Goal: Task Accomplishment & Management: Complete application form

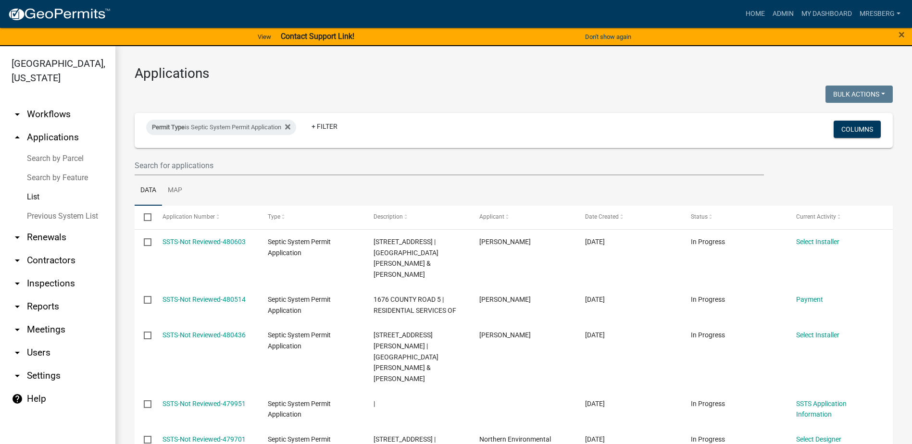
select select "3: 100"
click at [290, 126] on icon at bounding box center [287, 127] width 5 height 8
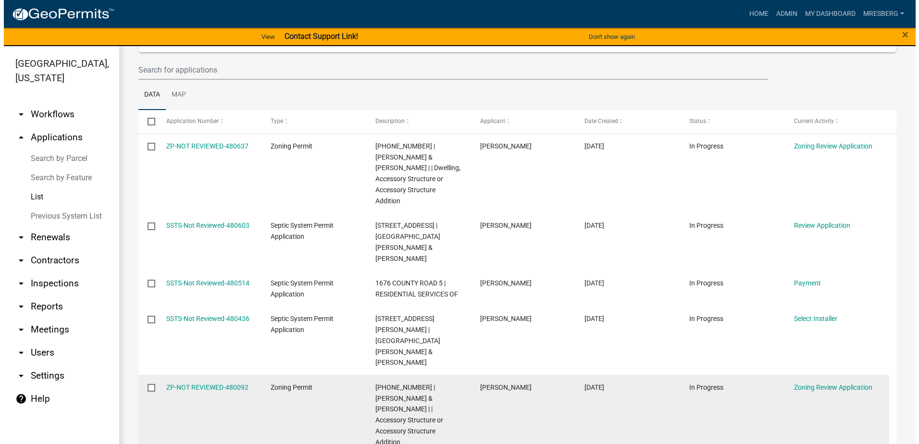
scroll to position [96, 0]
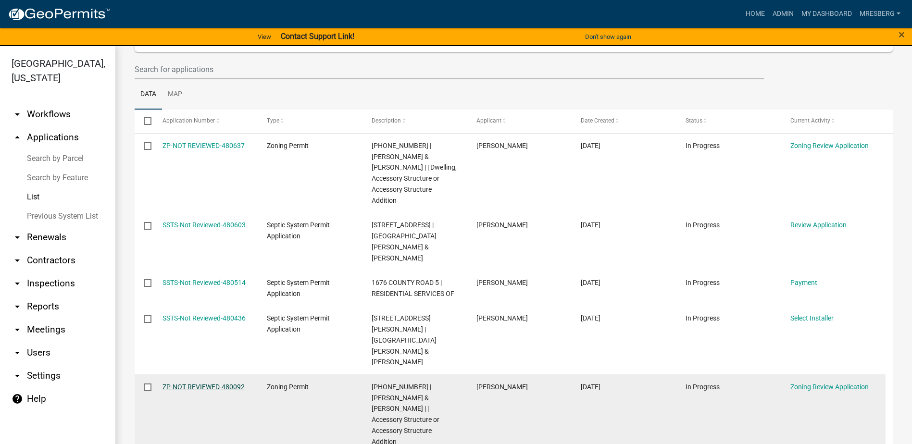
click at [200, 383] on link "ZP-NOT REVIEWED-480092" at bounding box center [203, 387] width 82 height 8
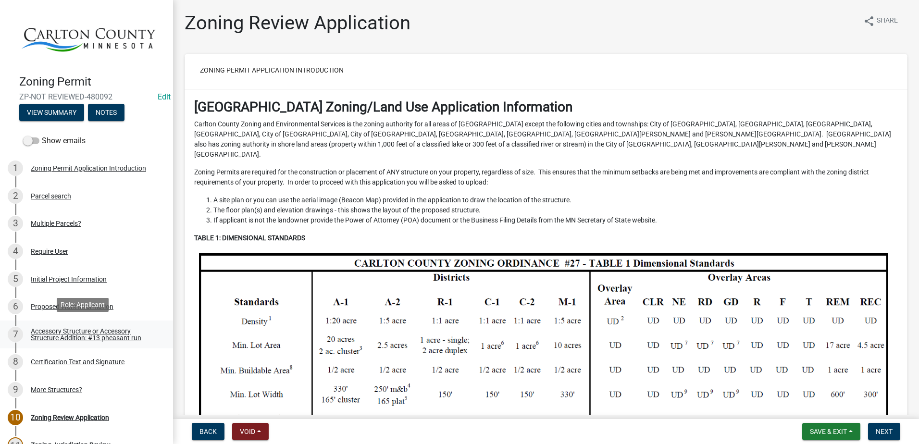
click at [63, 329] on div "Accessory Structure or Accessory Structure Addition: #13 pheasant run" at bounding box center [94, 334] width 127 height 13
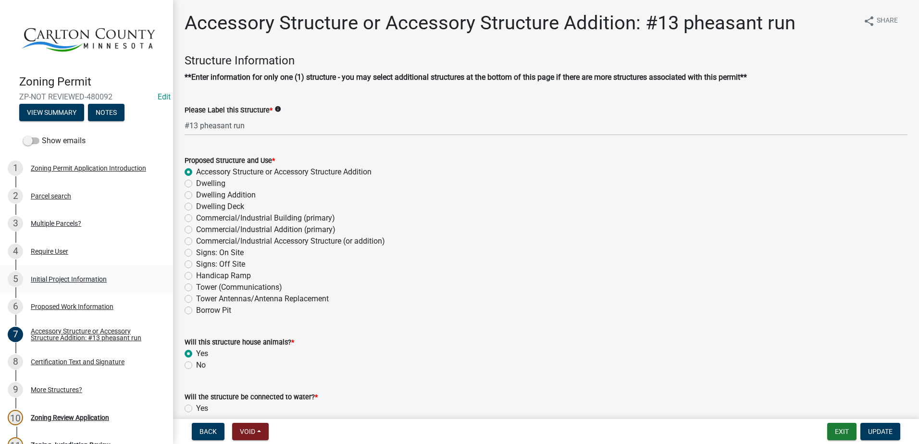
click at [47, 276] on div "Initial Project Information" at bounding box center [69, 279] width 76 height 7
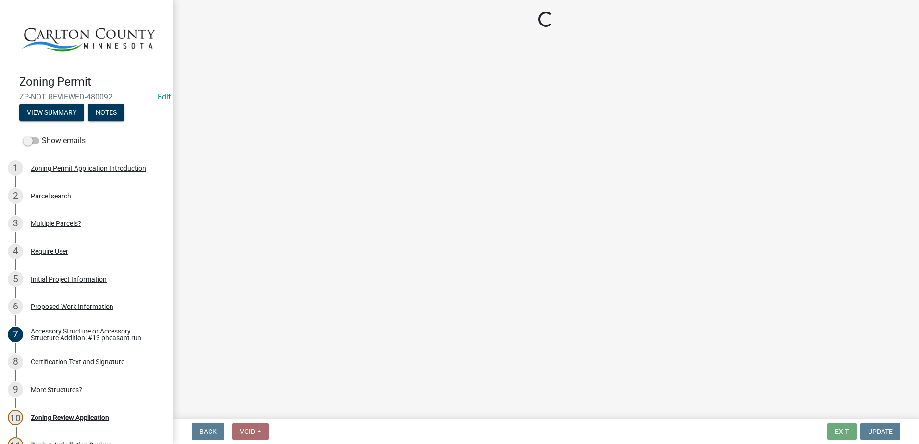
select select "33d21d3a-ebb3-419e-8315-ef7213d04586"
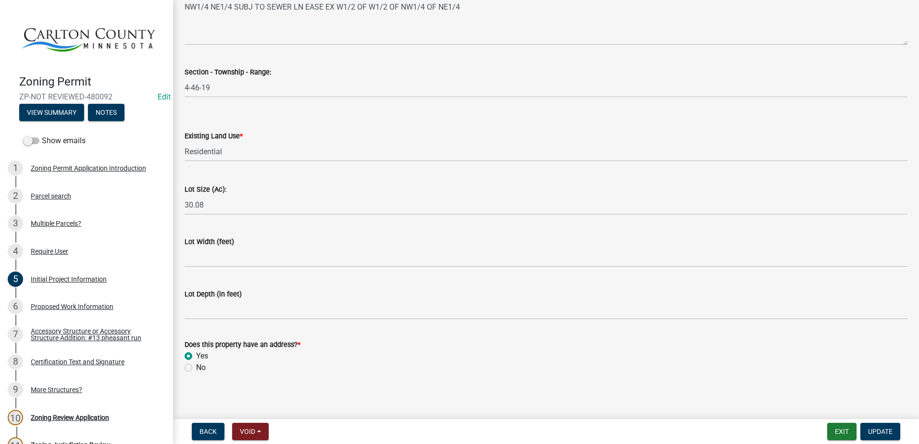
scroll to position [1226, 0]
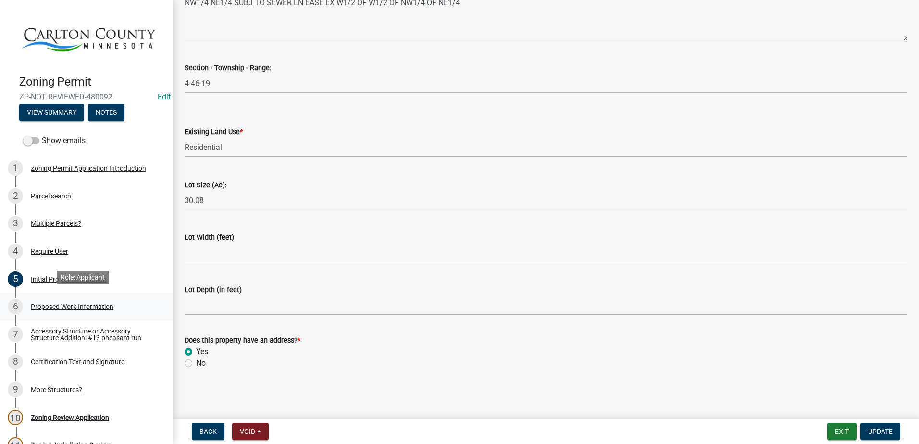
click at [80, 303] on div "Proposed Work Information" at bounding box center [72, 306] width 83 height 7
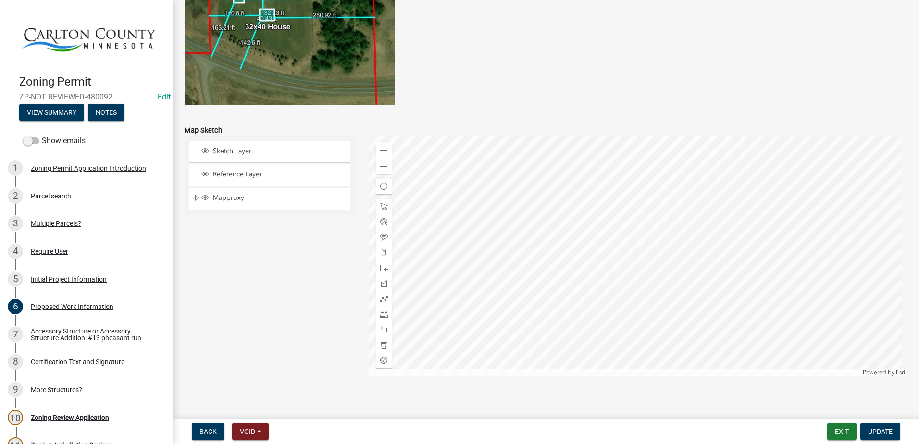
scroll to position [1949, 0]
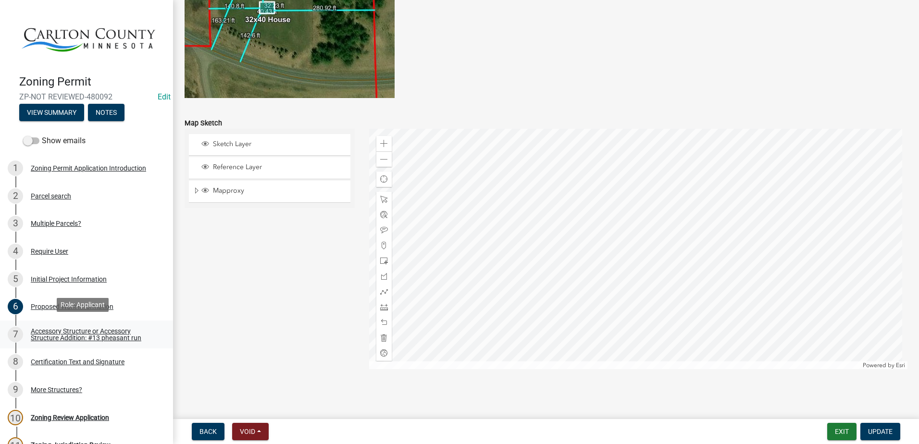
click at [87, 332] on div "Accessory Structure or Accessory Structure Addition: #13 pheasant run" at bounding box center [94, 334] width 127 height 13
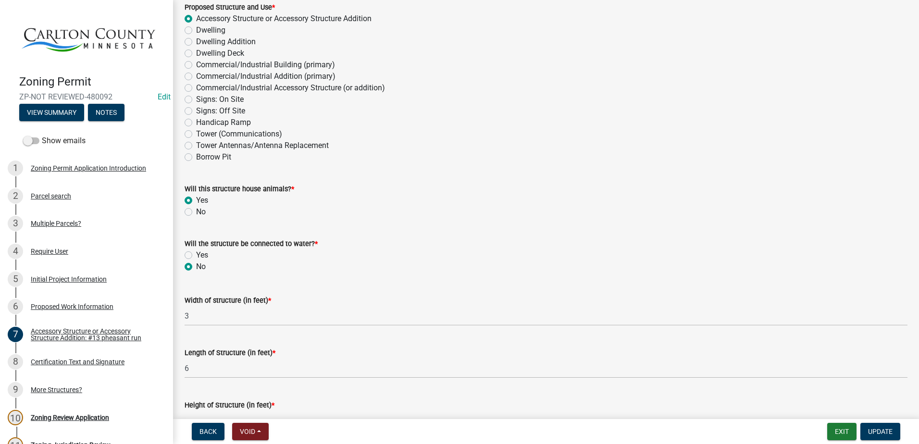
scroll to position [0, 0]
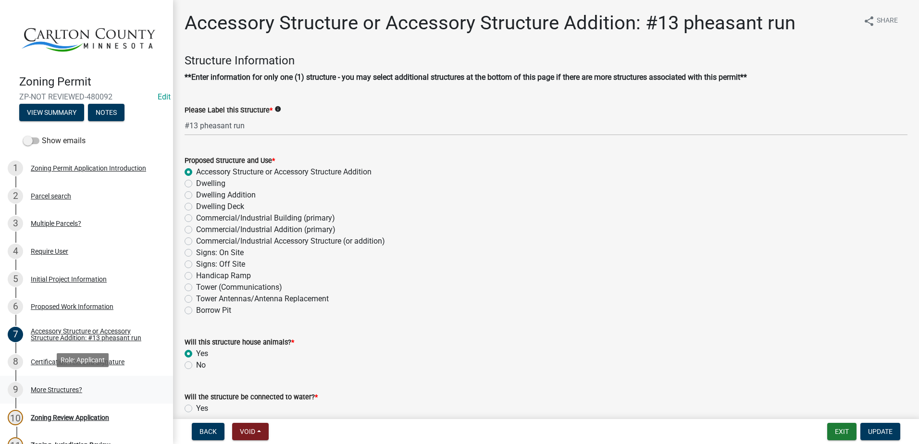
click at [57, 386] on div "More Structures?" at bounding box center [56, 389] width 51 height 7
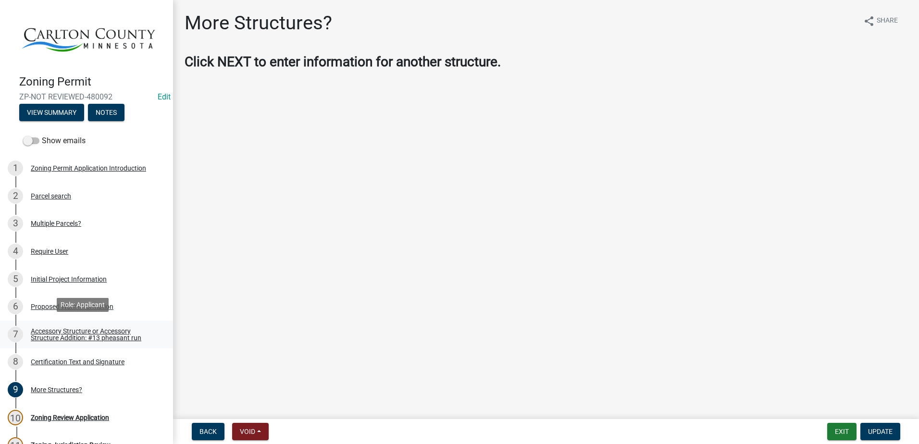
click at [73, 332] on div "Accessory Structure or Accessory Structure Addition: #13 pheasant run" at bounding box center [94, 334] width 127 height 13
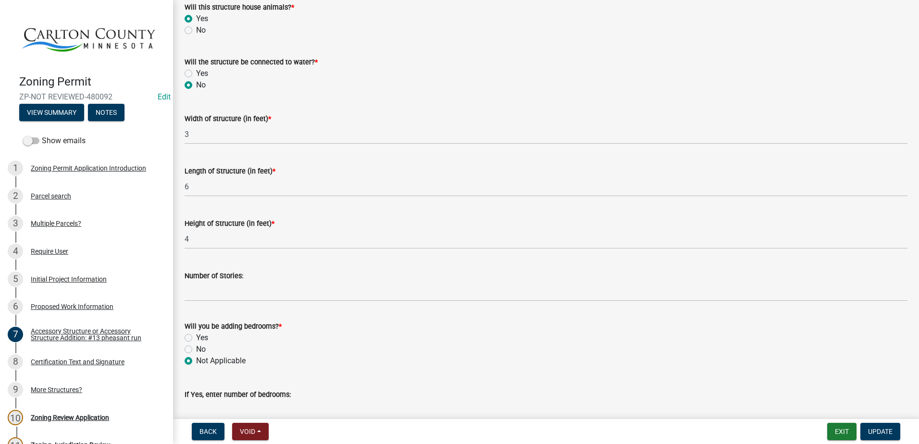
scroll to position [336, 0]
click at [203, 431] on span "Back" at bounding box center [207, 432] width 17 height 8
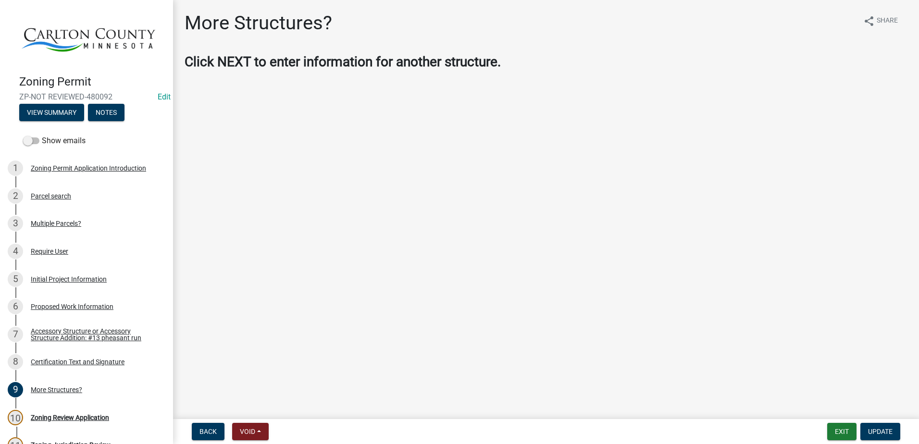
click at [74, 338] on div "Accessory Structure or Accessory Structure Addition: #13 pheasant run" at bounding box center [94, 334] width 127 height 13
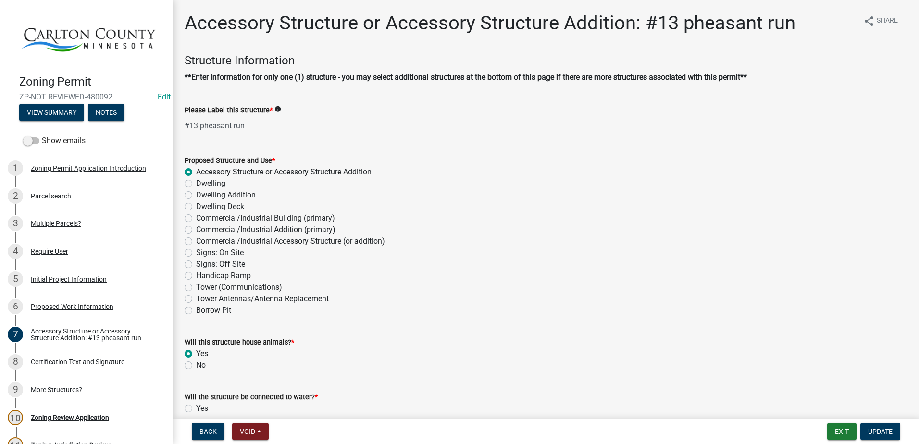
click at [57, 278] on div "Initial Project Information" at bounding box center [69, 279] width 76 height 7
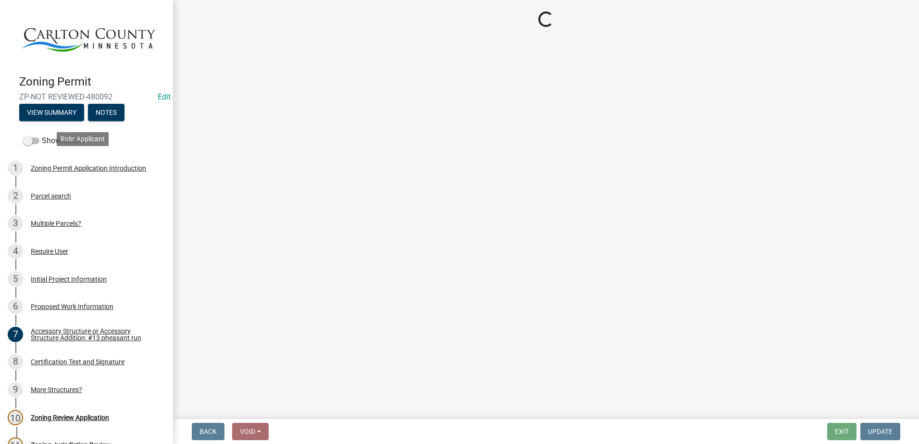
select select "33d21d3a-ebb3-419e-8315-ef7213d04586"
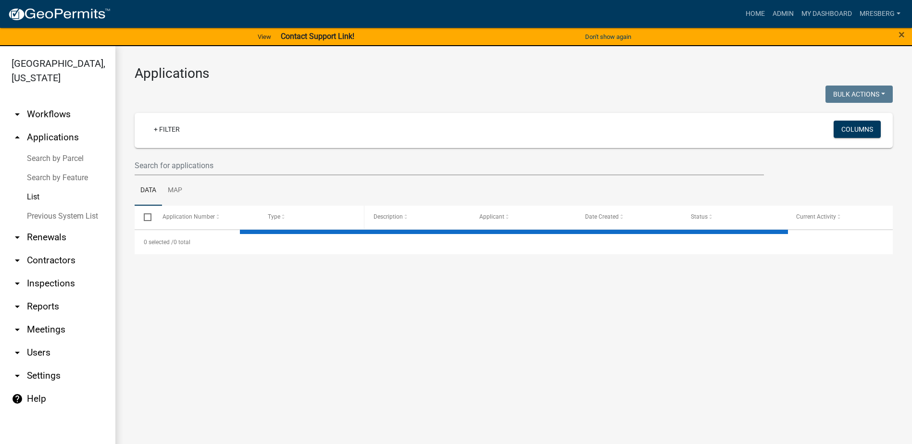
select select "3: 100"
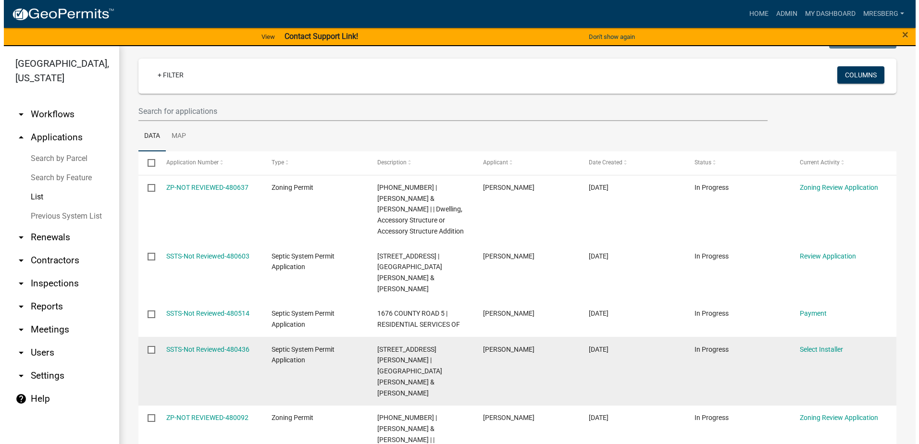
scroll to position [96, 0]
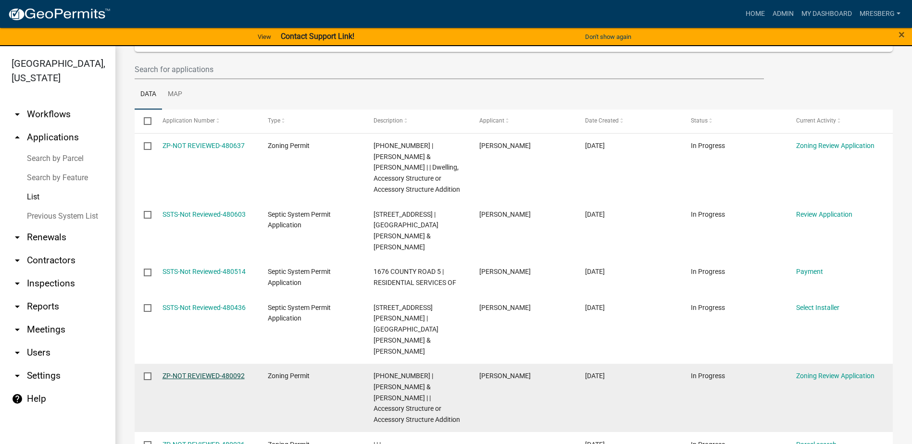
click at [204, 372] on link "ZP-NOT REVIEWED-480092" at bounding box center [203, 376] width 82 height 8
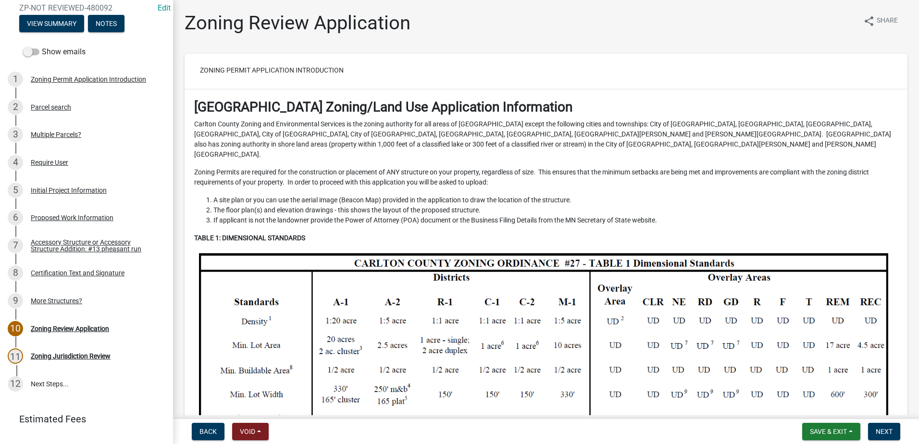
scroll to position [96, 0]
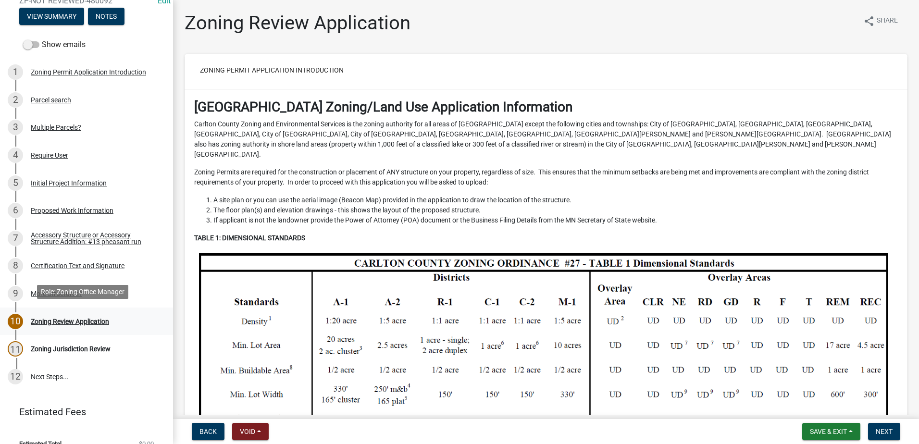
click at [67, 318] on div "Zoning Review Application" at bounding box center [70, 321] width 78 height 7
click at [56, 318] on div "Zoning Review Application" at bounding box center [70, 321] width 78 height 7
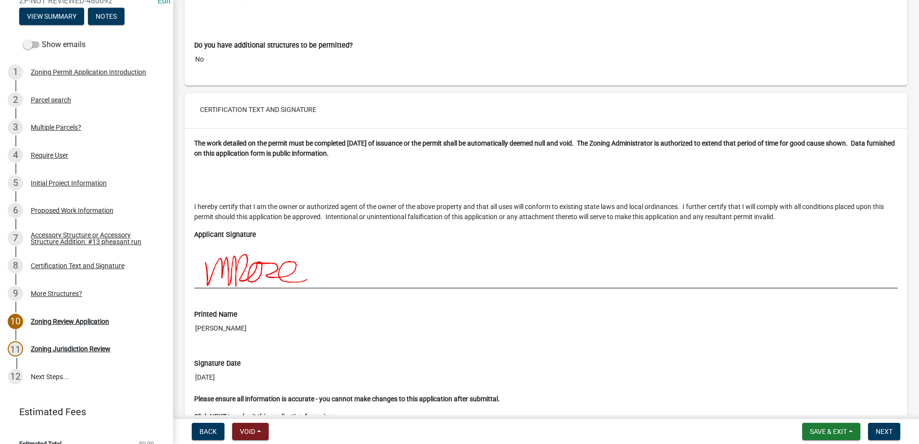
scroll to position [20579, 0]
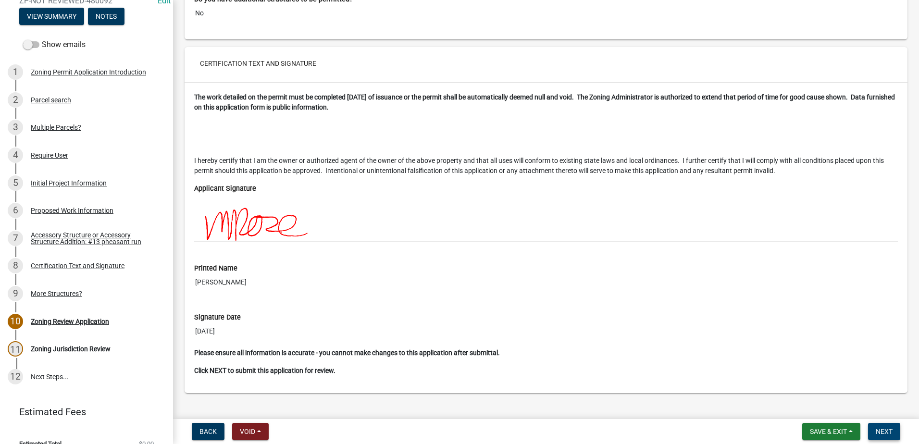
click at [883, 432] on span "Next" at bounding box center [884, 432] width 17 height 8
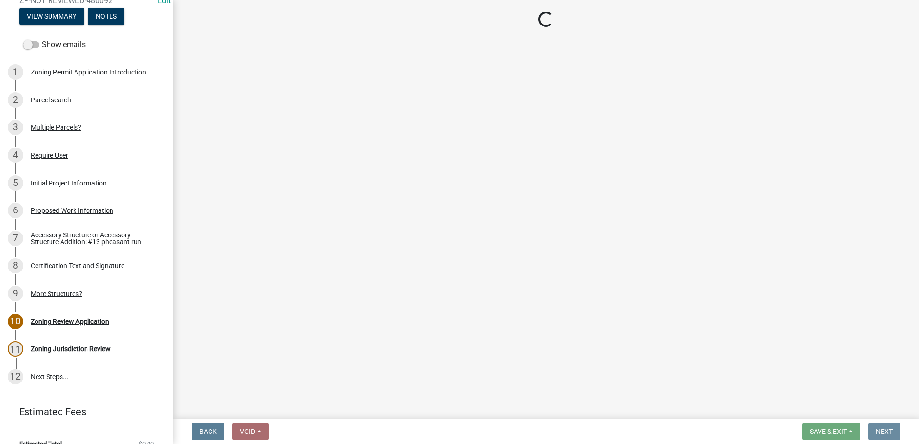
scroll to position [0, 0]
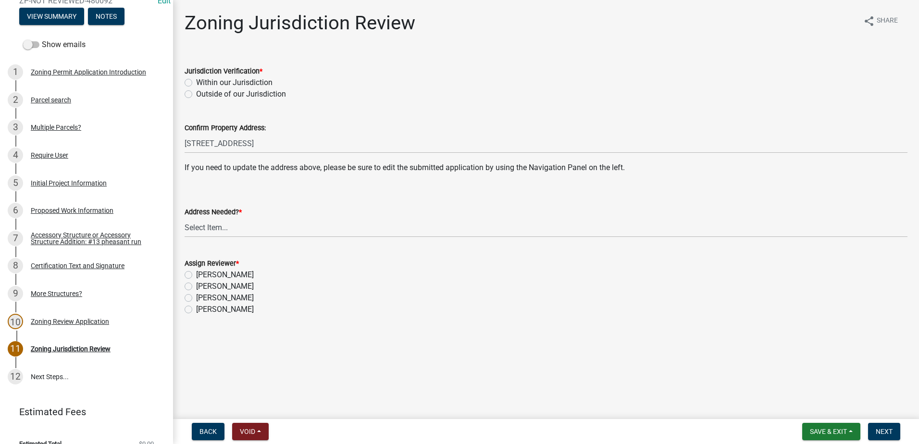
click at [196, 83] on label "Within our Jurisdiction" at bounding box center [234, 83] width 76 height 12
click at [196, 83] on input "Within our Jurisdiction" at bounding box center [199, 80] width 6 height 6
radio input "true"
click at [210, 230] on select "Select Item... Yes No" at bounding box center [546, 228] width 723 height 20
click at [185, 218] on select "Select Item... Yes No" at bounding box center [546, 228] width 723 height 20
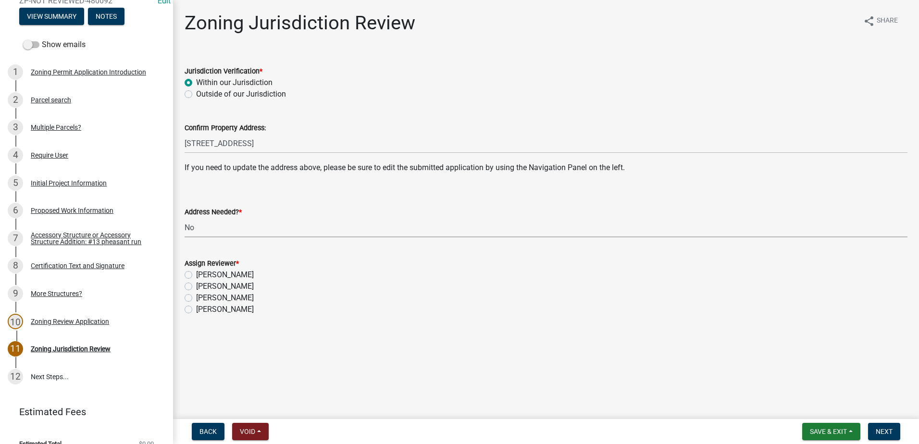
select select "aade736b-b8ba-42e5-ae4c-e00a265c1909"
click at [196, 288] on label "[PERSON_NAME]" at bounding box center [225, 287] width 58 height 12
click at [196, 287] on input "[PERSON_NAME]" at bounding box center [199, 284] width 6 height 6
radio input "true"
click at [884, 429] on span "Next" at bounding box center [884, 432] width 17 height 8
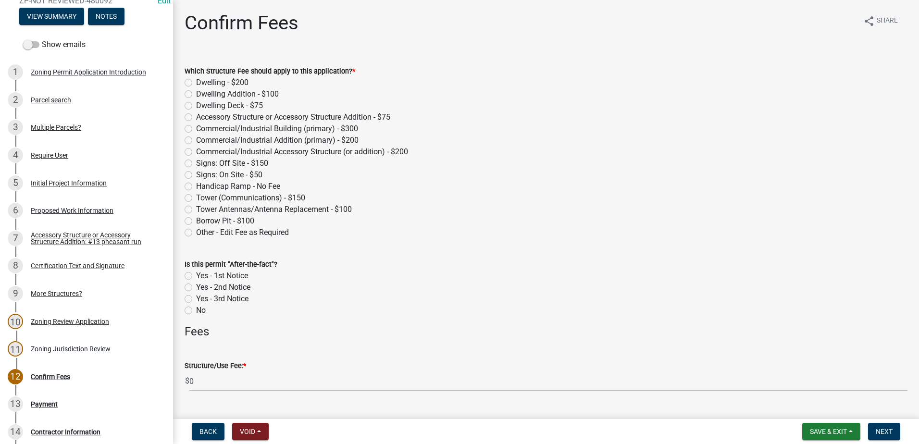
click at [196, 117] on label "Accessory Structure or Accessory Structure Addition - $75" at bounding box center [293, 117] width 194 height 12
click at [196, 117] on input "Accessory Structure or Accessory Structure Addition - $75" at bounding box center [199, 114] width 6 height 6
radio input "true"
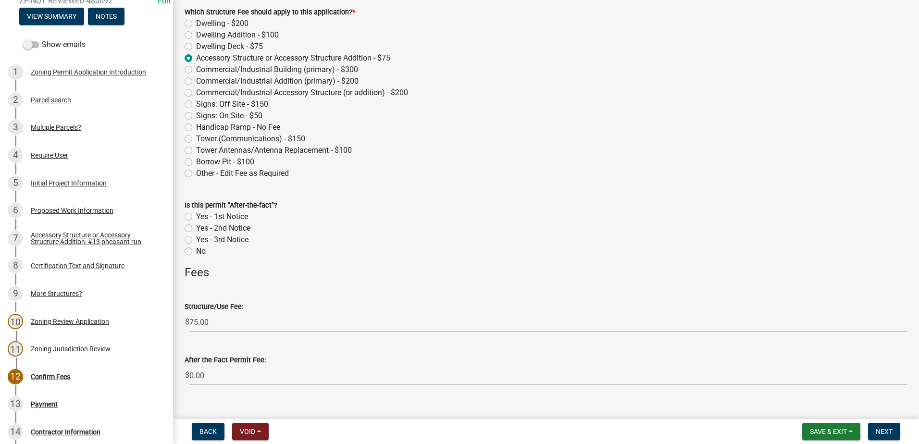
scroll to position [75, 0]
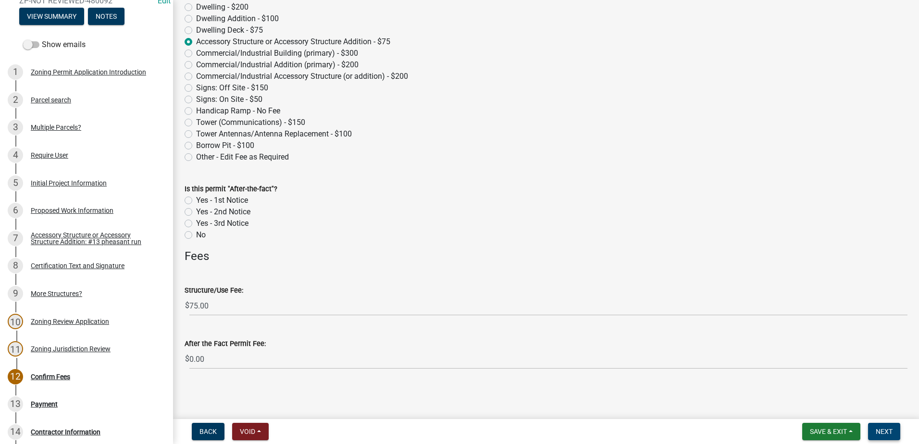
click at [880, 432] on span "Next" at bounding box center [884, 432] width 17 height 8
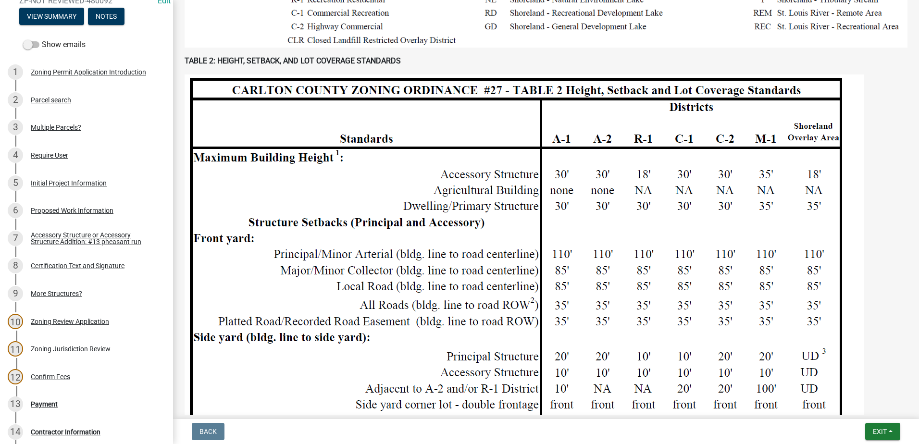
scroll to position [1105, 0]
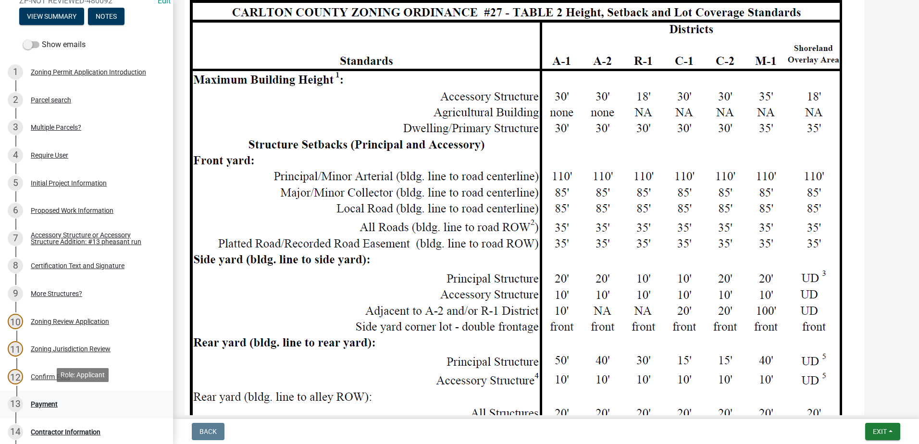
click at [46, 402] on div "Payment" at bounding box center [44, 404] width 27 height 7
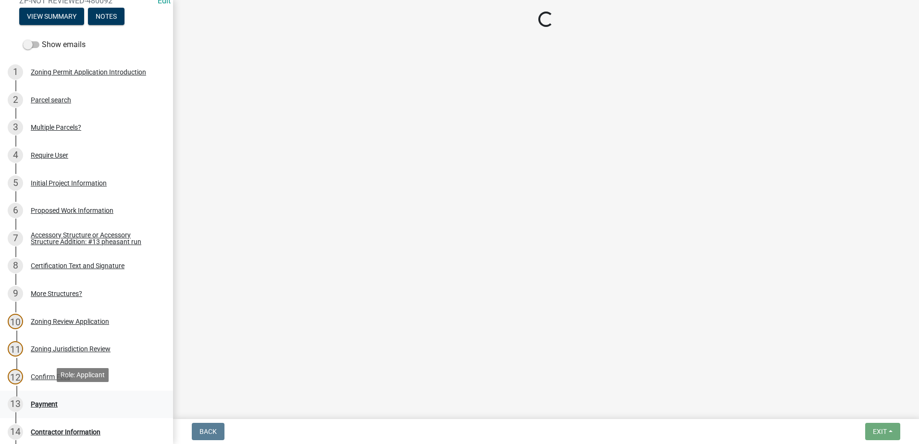
scroll to position [0, 0]
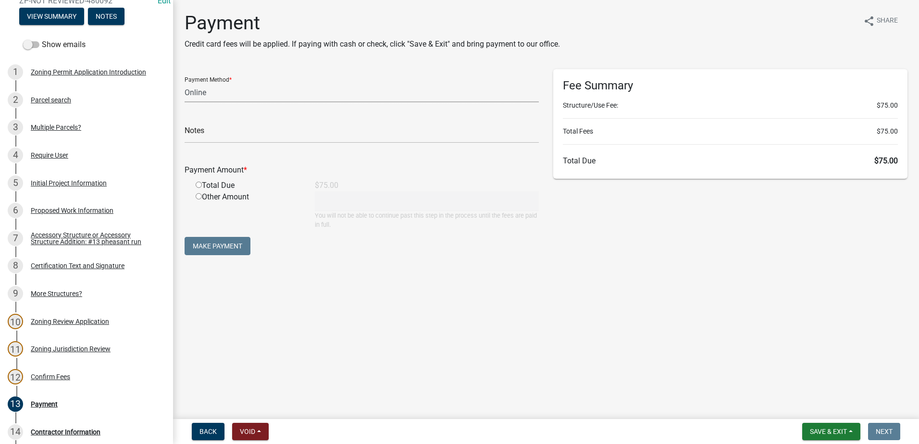
click at [212, 96] on select "Credit Card POS Check Cash Online" at bounding box center [362, 93] width 354 height 20
select select "2: 1"
click at [185, 83] on select "Credit Card POS Check Cash Online" at bounding box center [362, 93] width 354 height 20
click at [199, 186] on input "radio" at bounding box center [199, 185] width 6 height 6
radio input "true"
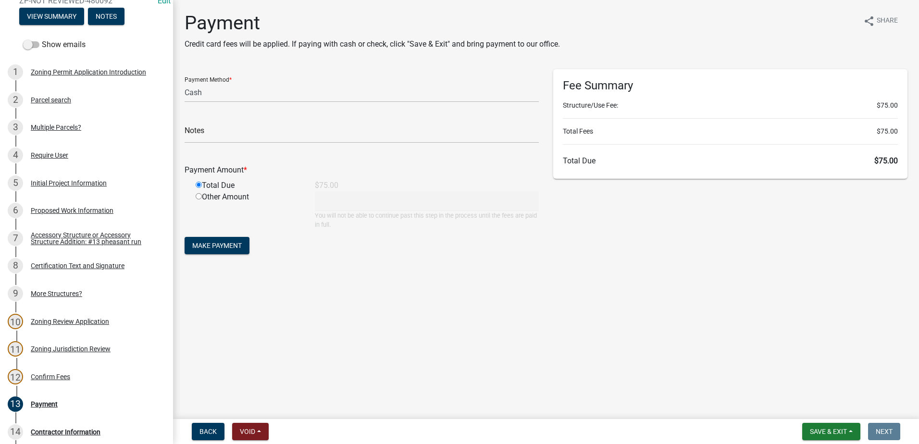
type input "75"
click at [211, 248] on span "Make Payment" at bounding box center [217, 246] width 50 height 8
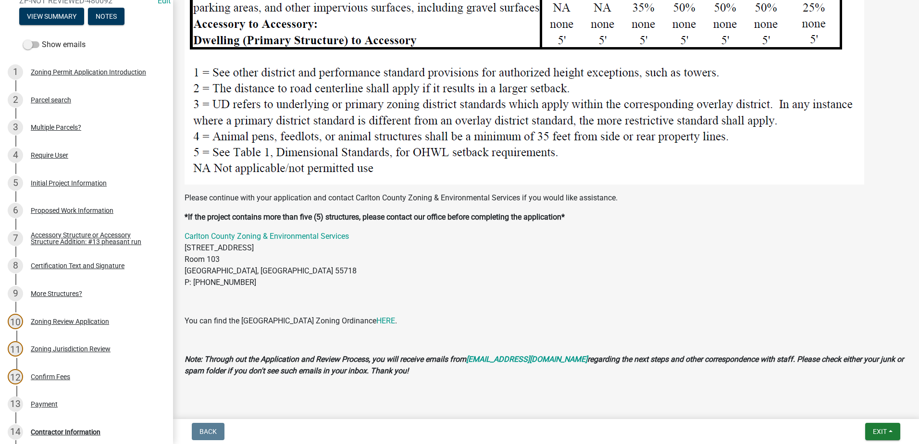
scroll to position [1544, 0]
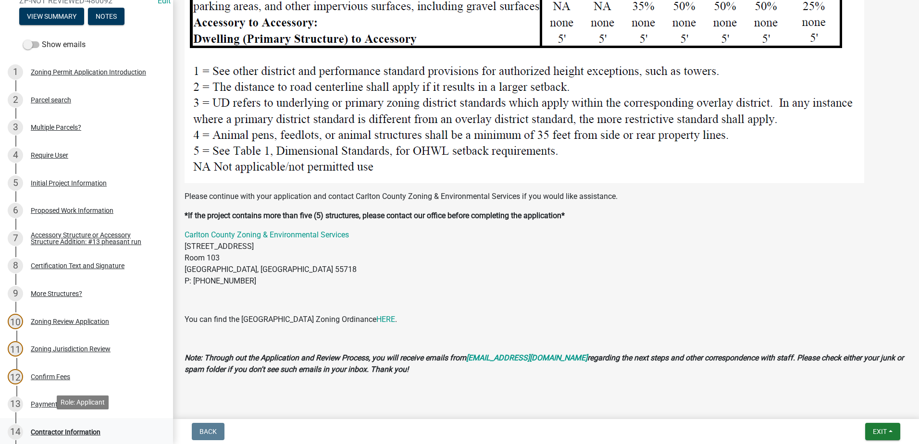
click at [61, 429] on div "Contractor Information" at bounding box center [66, 432] width 70 height 7
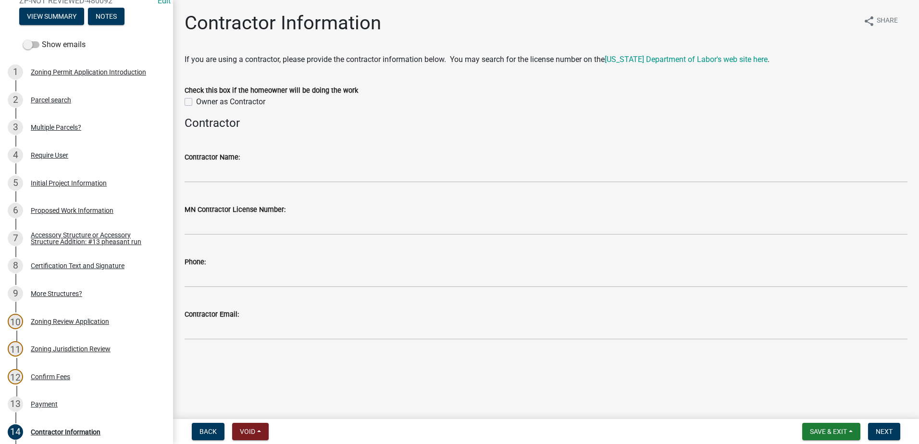
click at [196, 102] on label "Owner as Contractor" at bounding box center [230, 102] width 69 height 12
click at [196, 102] on input "Owner as Contractor" at bounding box center [199, 99] width 6 height 6
checkbox input "true"
click at [883, 431] on span "Next" at bounding box center [884, 432] width 17 height 8
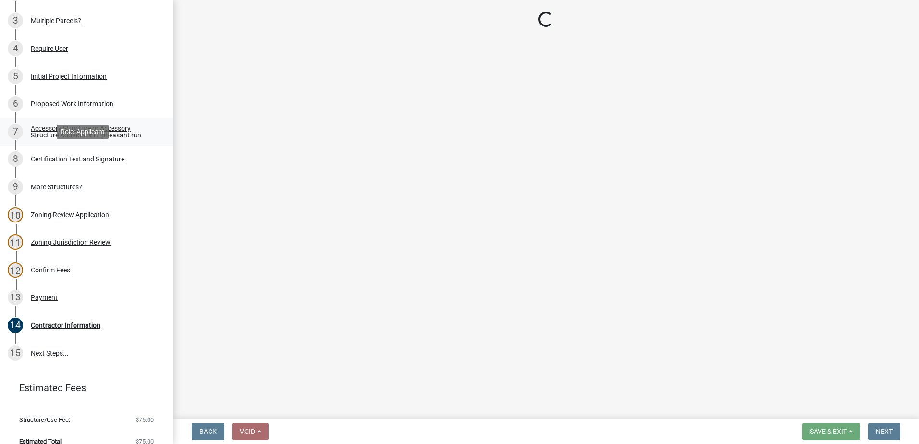
scroll to position [212, 0]
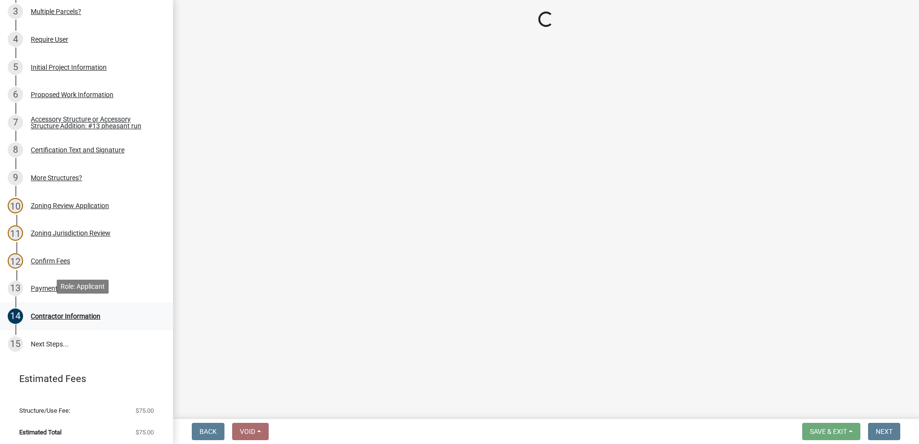
click at [78, 313] on div "Contractor Information" at bounding box center [66, 316] width 70 height 7
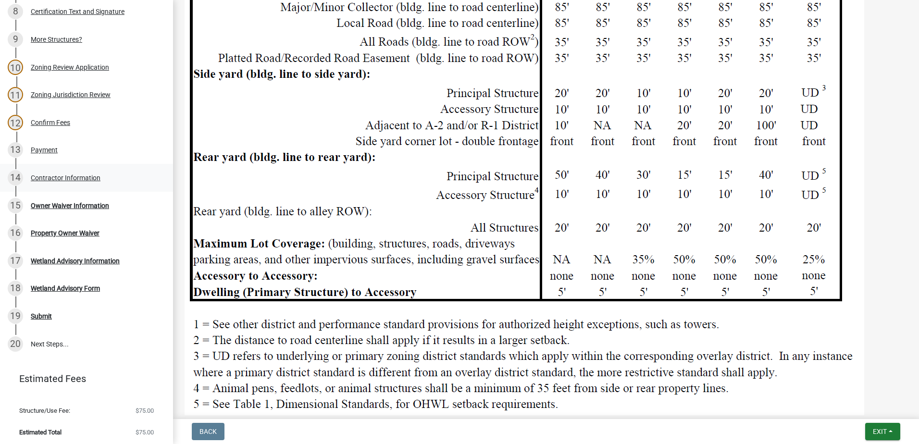
scroll to position [1346, 0]
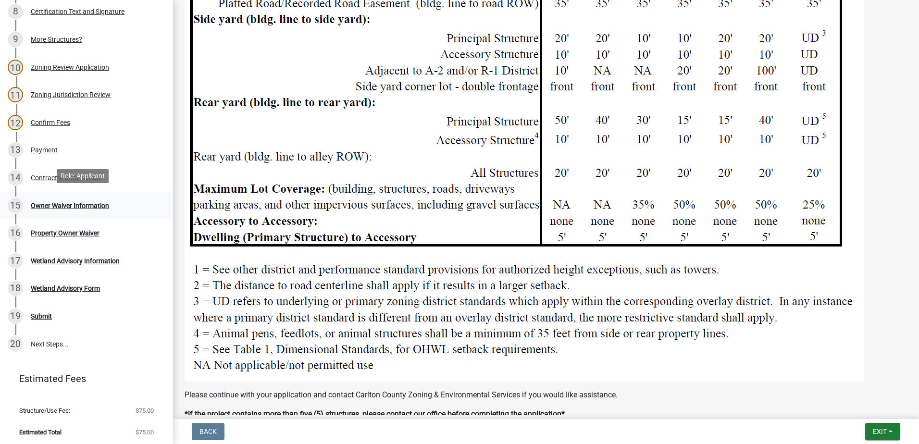
click at [56, 202] on div "Owner Waiver Information" at bounding box center [70, 205] width 78 height 7
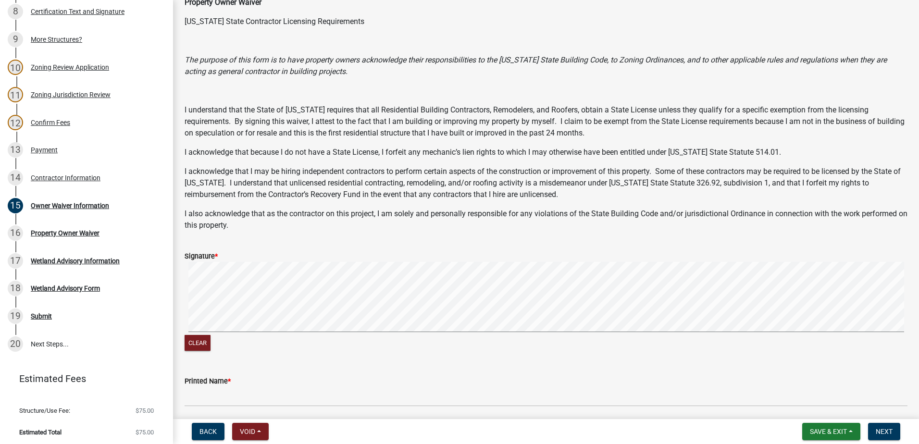
scroll to position [146, 0]
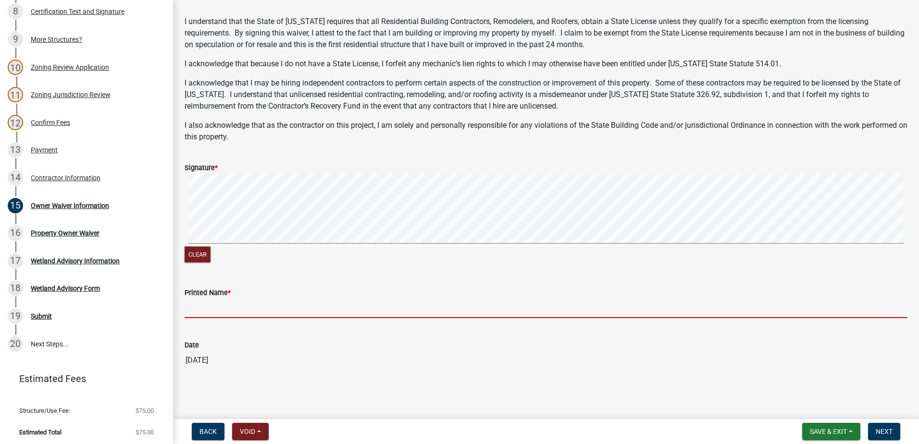
click at [198, 309] on input "Printed Name *" at bounding box center [546, 308] width 723 height 20
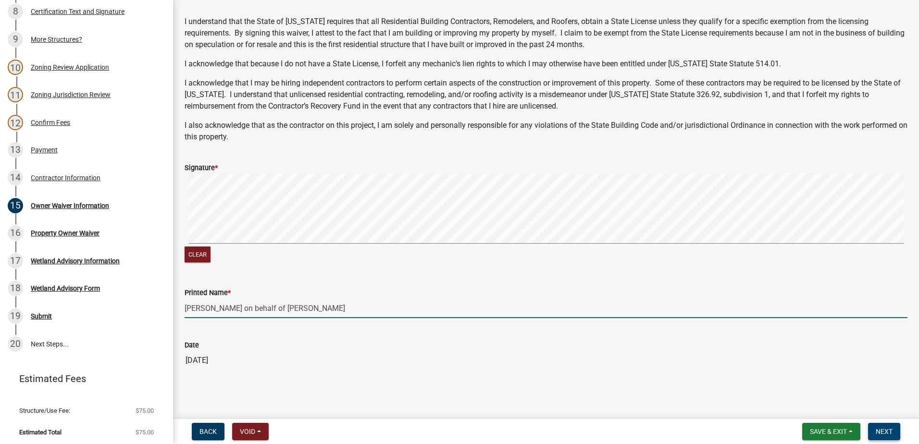
type input "[PERSON_NAME] on behalf of [PERSON_NAME]"
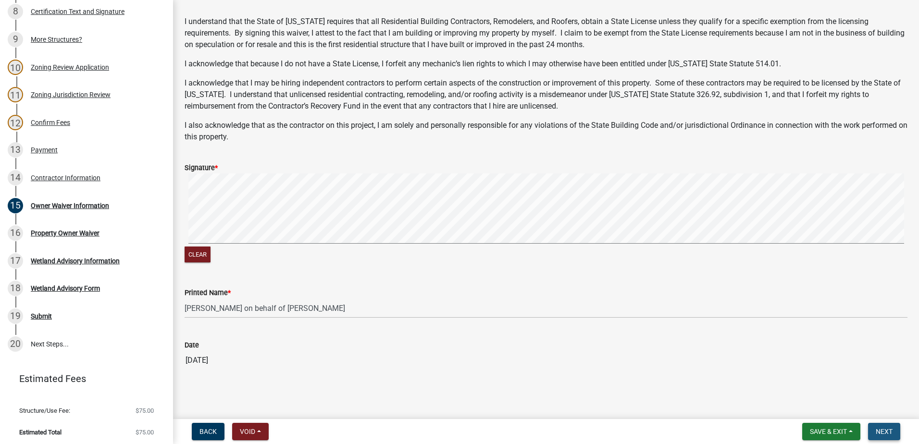
click at [891, 431] on span "Next" at bounding box center [884, 432] width 17 height 8
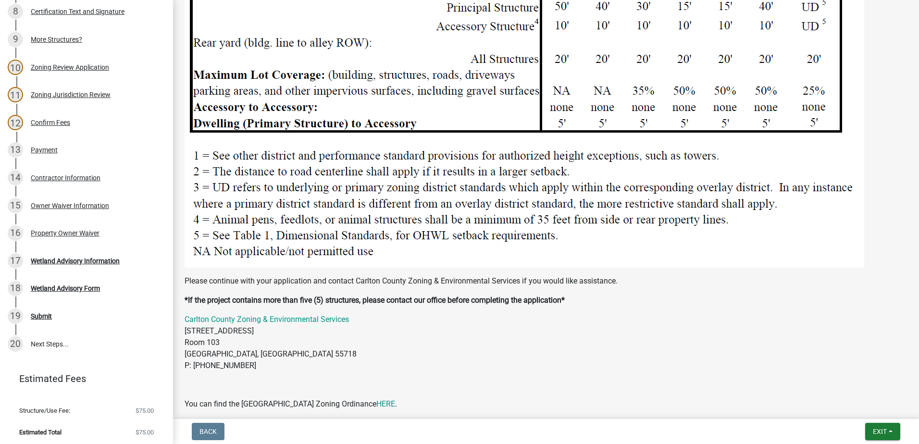
scroll to position [1574, 0]
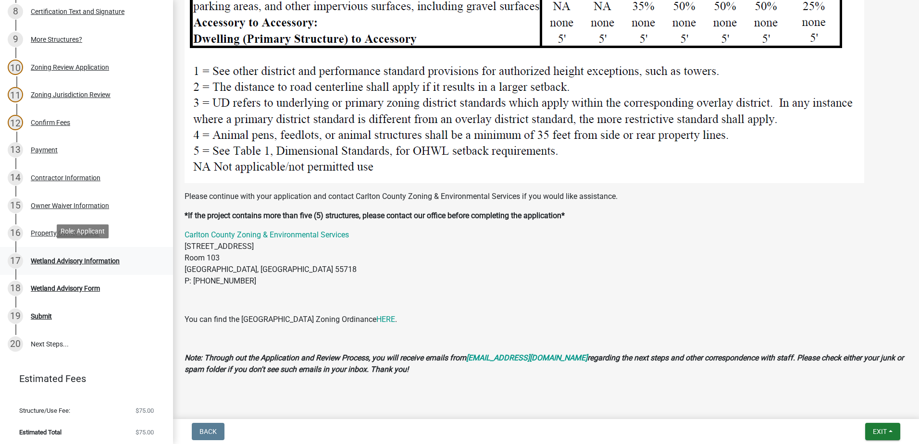
click at [62, 259] on div "Wetland Advisory Information" at bounding box center [75, 261] width 89 height 7
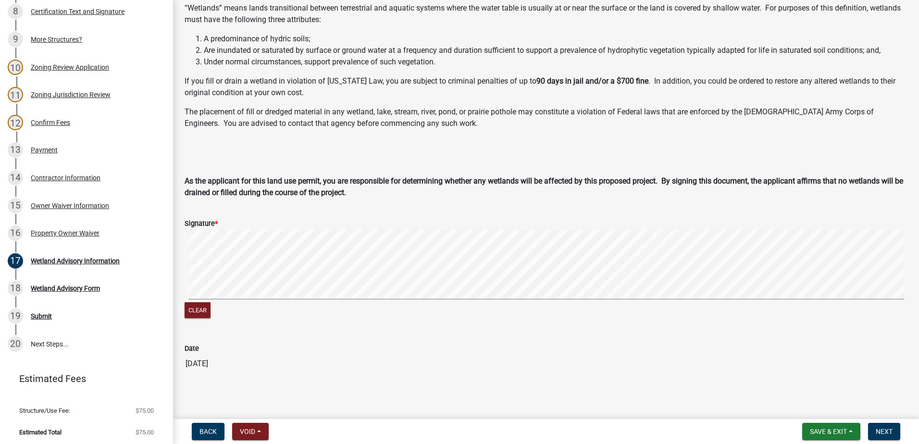
scroll to position [93, 0]
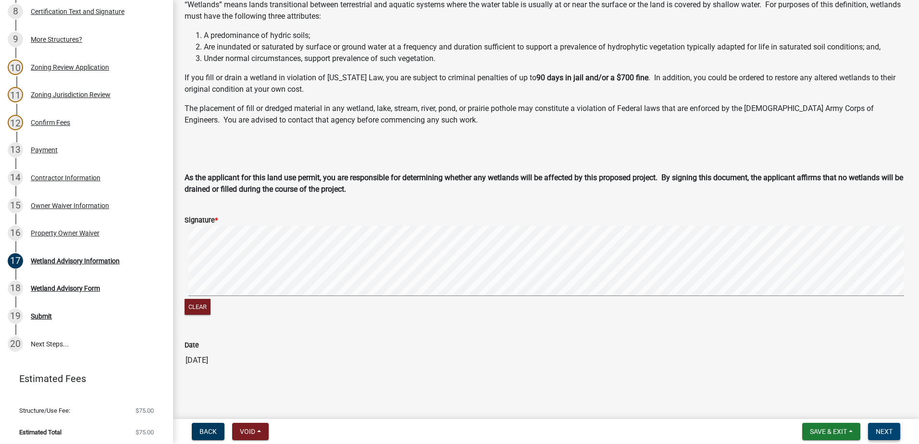
click at [886, 432] on span "Next" at bounding box center [884, 432] width 17 height 8
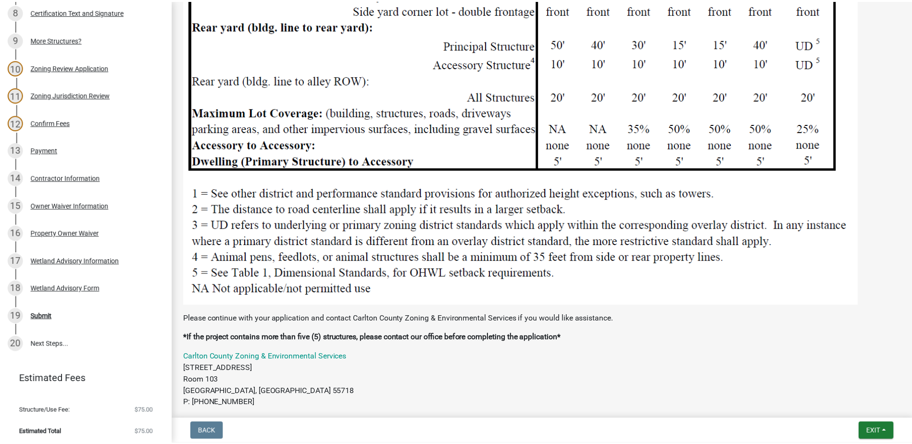
scroll to position [1574, 0]
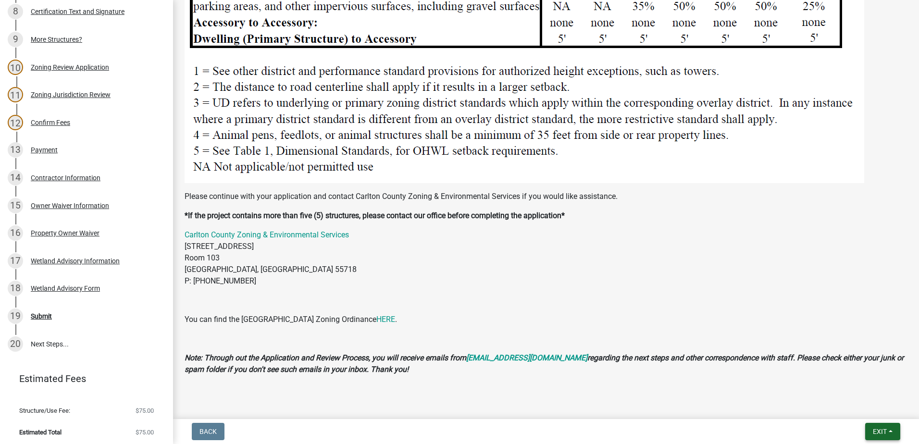
click at [879, 430] on span "Exit" at bounding box center [880, 432] width 14 height 8
click at [849, 409] on button "Save & Exit" at bounding box center [861, 406] width 77 height 23
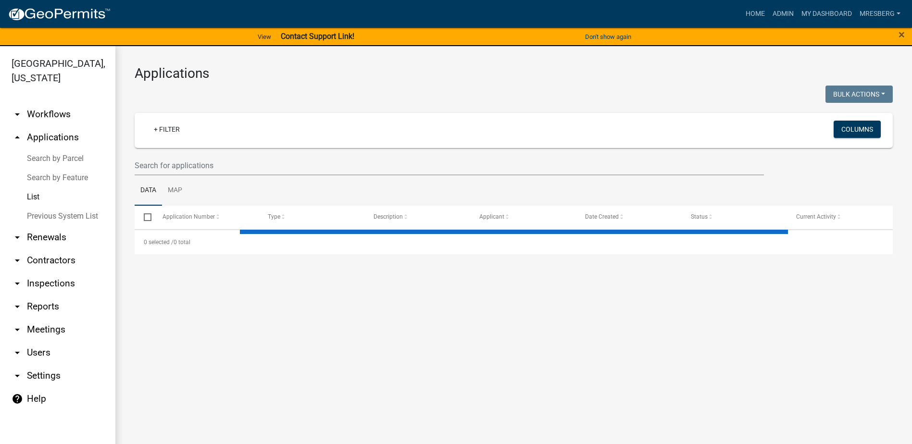
select select "3: 100"
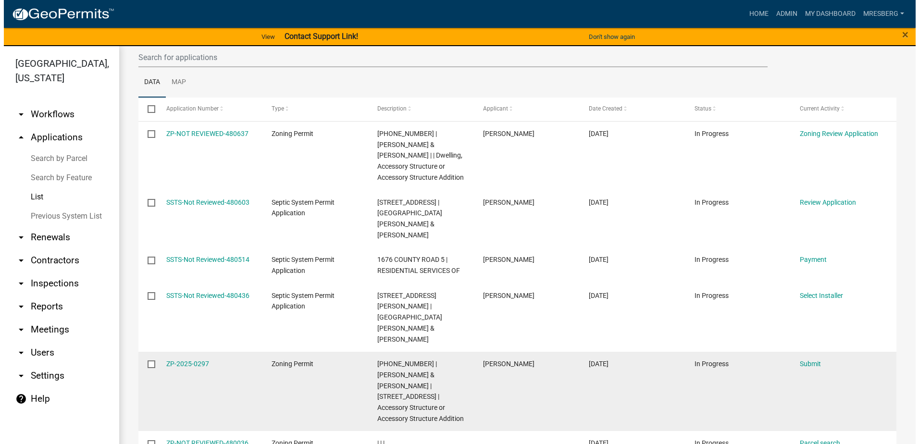
scroll to position [96, 0]
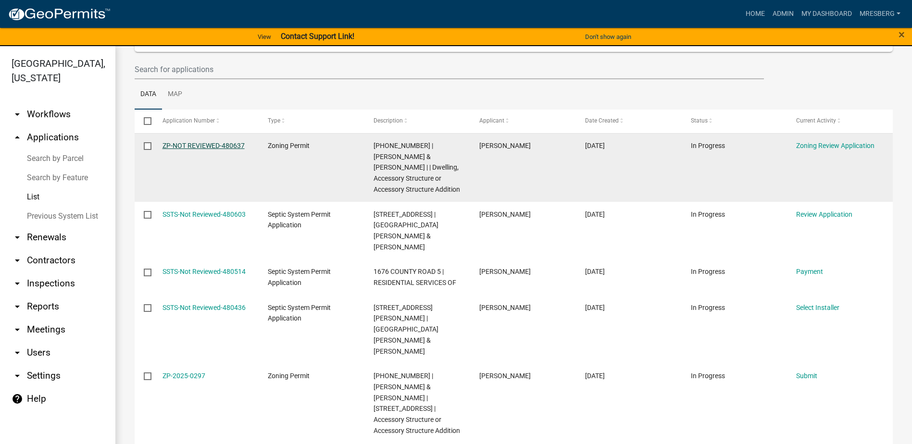
click at [198, 145] on link "ZP-NOT REVIEWED-480637" at bounding box center [203, 146] width 82 height 8
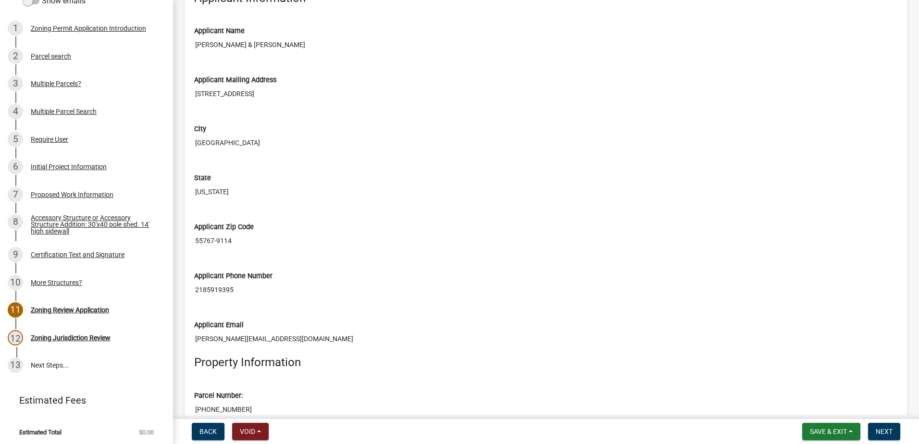
scroll to position [3099, 0]
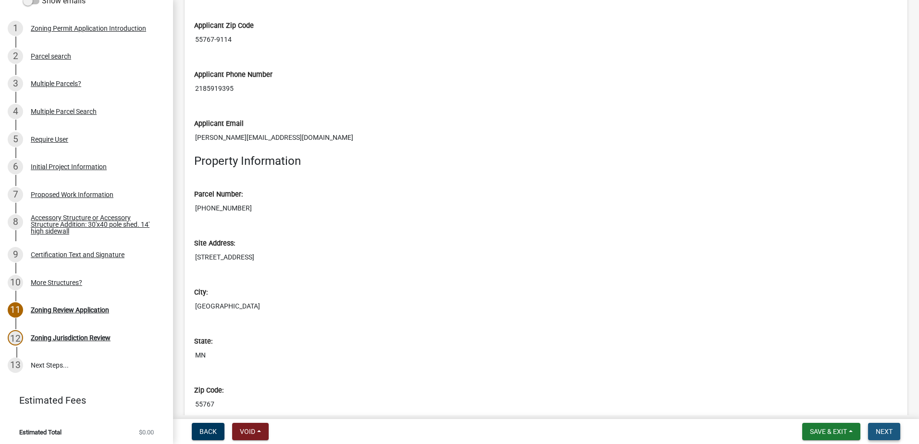
click at [885, 430] on span "Next" at bounding box center [884, 432] width 17 height 8
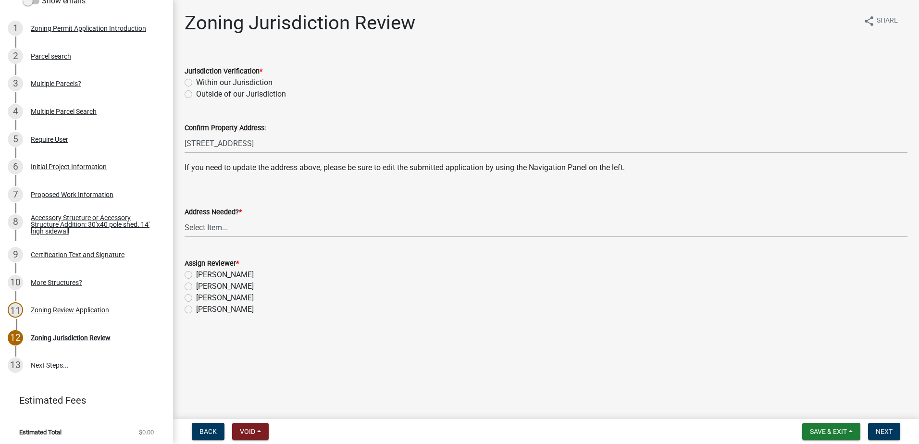
click at [196, 80] on label "Within our Jurisdiction" at bounding box center [234, 83] width 76 height 12
click at [196, 80] on input "Within our Jurisdiction" at bounding box center [199, 80] width 6 height 6
radio input "true"
click at [198, 227] on select "Select Item... Yes No" at bounding box center [546, 228] width 723 height 20
click at [185, 218] on select "Select Item... Yes No" at bounding box center [546, 228] width 723 height 20
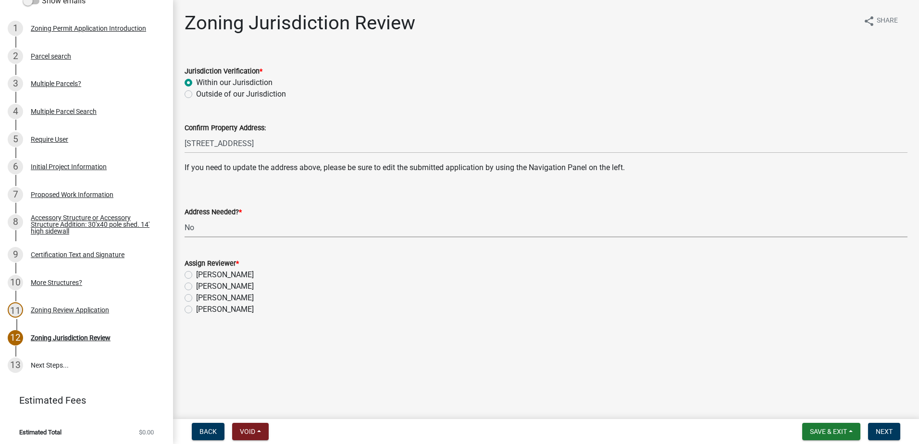
select select "aade736b-b8ba-42e5-ae4c-e00a265c1909"
click at [196, 285] on label "[PERSON_NAME]" at bounding box center [225, 287] width 58 height 12
click at [196, 285] on input "[PERSON_NAME]" at bounding box center [199, 284] width 6 height 6
radio input "true"
click at [883, 430] on span "Next" at bounding box center [884, 432] width 17 height 8
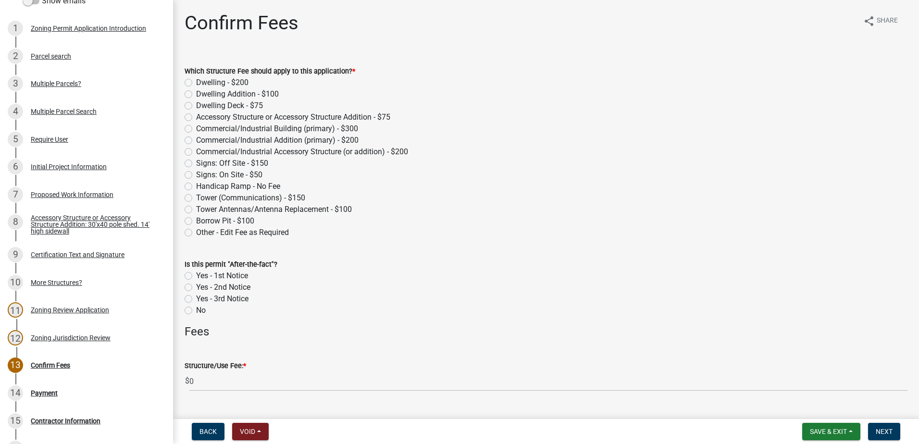
click at [196, 80] on label "Dwelling - $200" at bounding box center [222, 83] width 52 height 12
click at [196, 80] on input "Dwelling - $200" at bounding box center [199, 80] width 6 height 6
radio input "true"
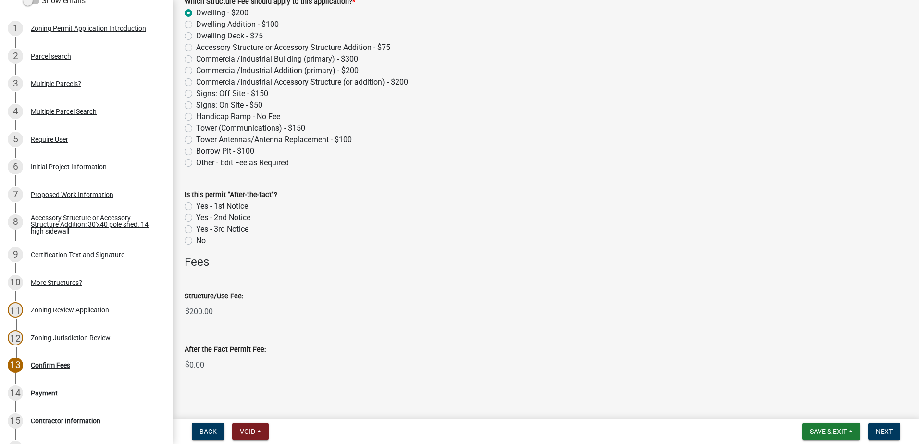
scroll to position [75, 0]
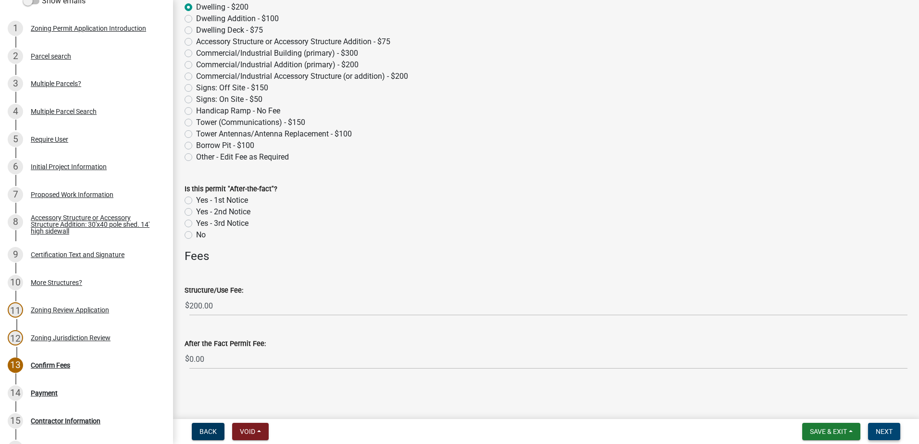
click at [884, 433] on span "Next" at bounding box center [884, 432] width 17 height 8
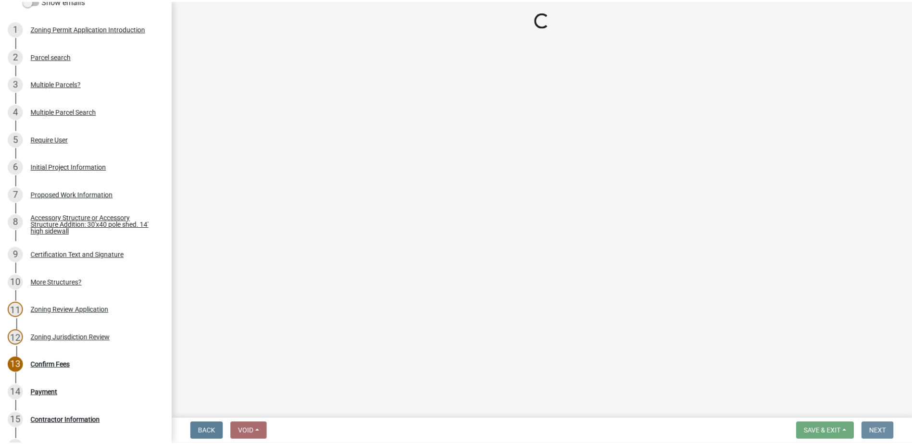
scroll to position [0, 0]
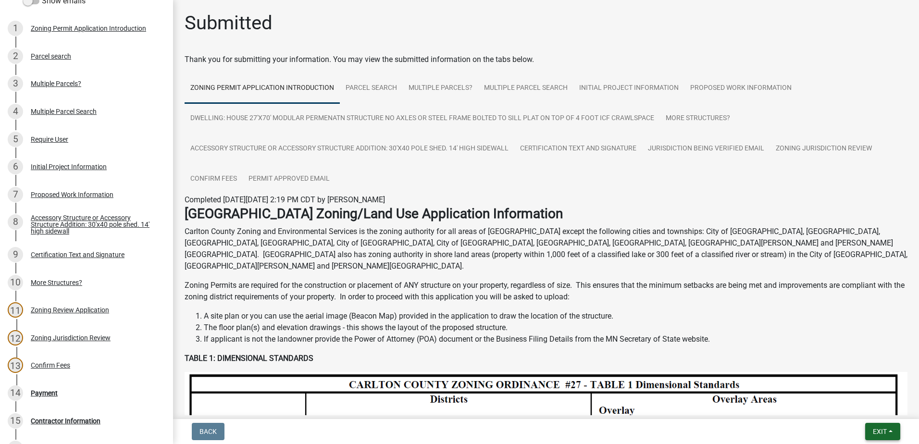
click at [879, 430] on span "Exit" at bounding box center [880, 432] width 14 height 8
click at [851, 407] on button "Save & Exit" at bounding box center [861, 406] width 77 height 23
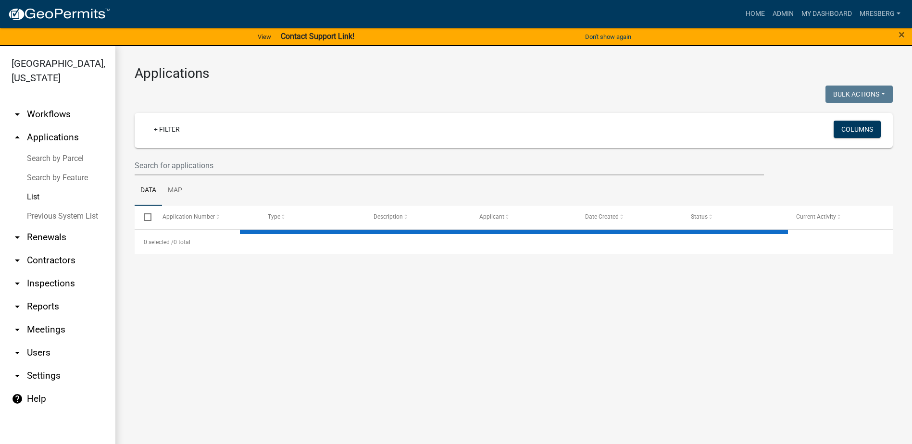
select select "3: 100"
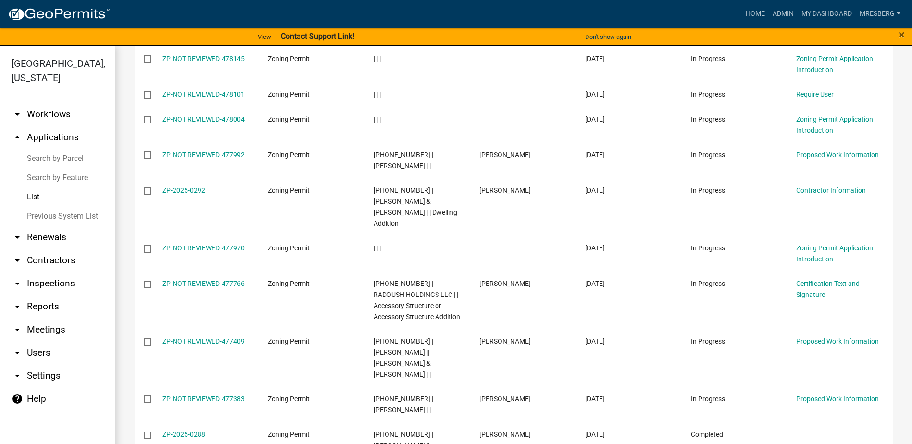
scroll to position [1490, 0]
